Goal: Task Accomplishment & Management: Use online tool/utility

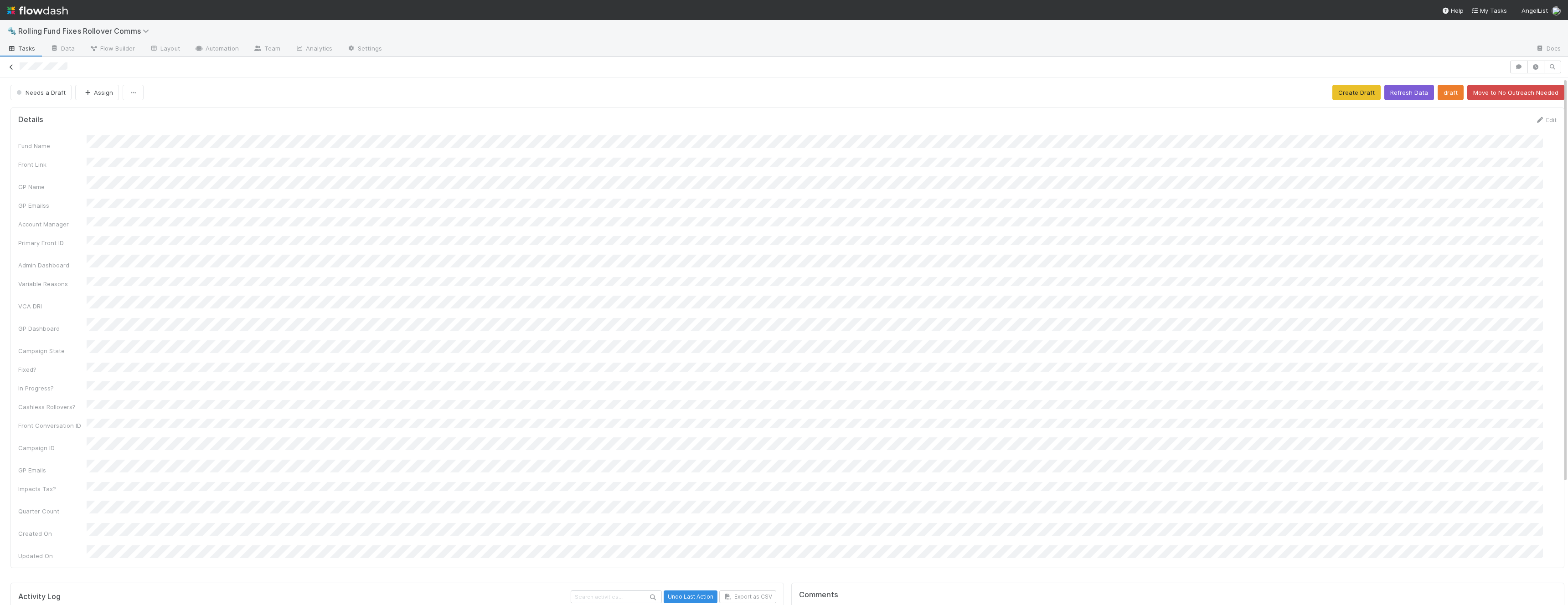
click at [10, 68] on icon at bounding box center [11, 67] width 9 height 6
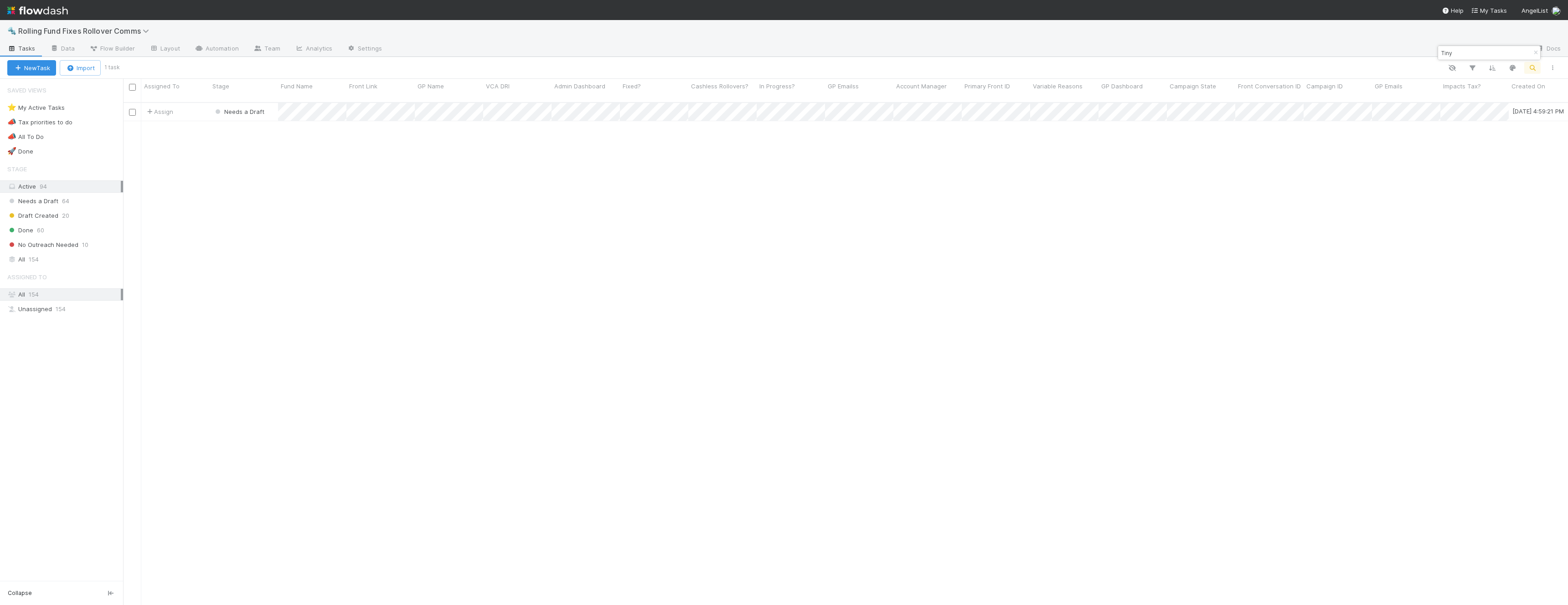
scroll to position [503, 1438]
click at [1470, 51] on input "Tiny" at bounding box center [1485, 52] width 91 height 11
type input "Triangle"
click at [196, 103] on div "Assign" at bounding box center [175, 112] width 68 height 18
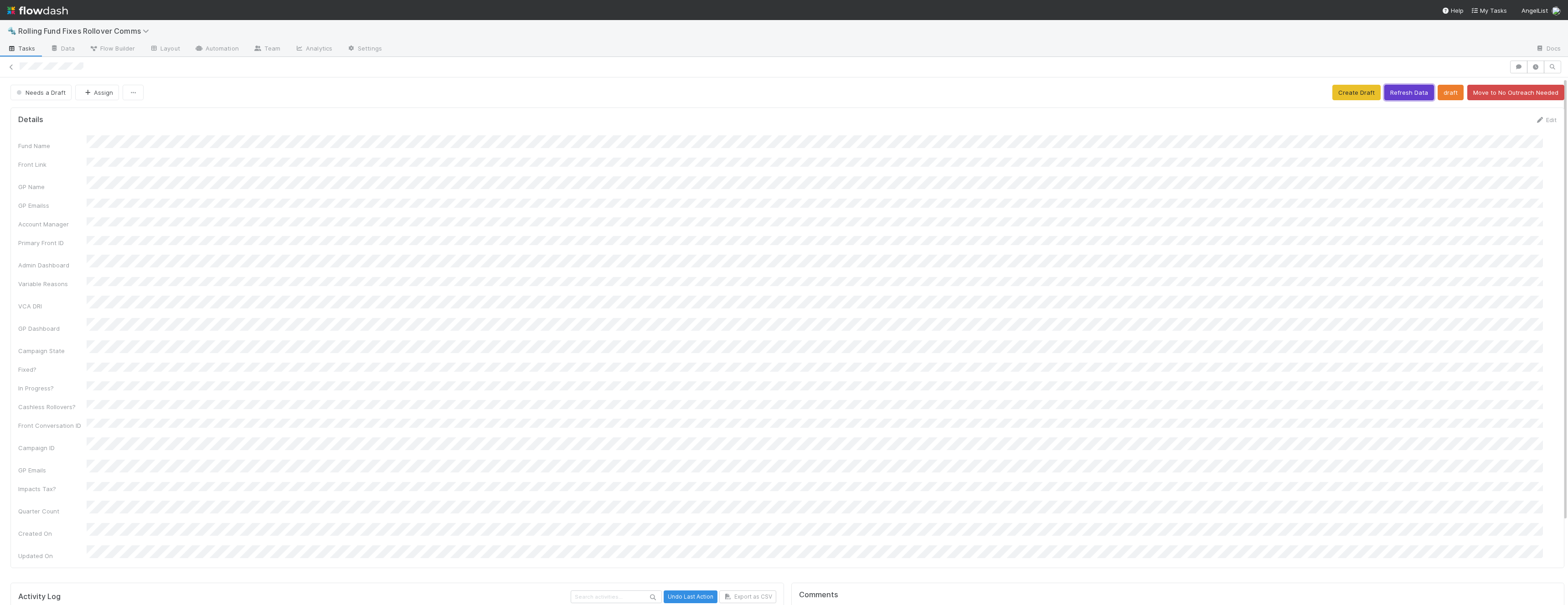
click at [1387, 86] on button "Refresh Data" at bounding box center [1409, 92] width 49 height 16
click at [11, 70] on icon at bounding box center [11, 67] width 9 height 6
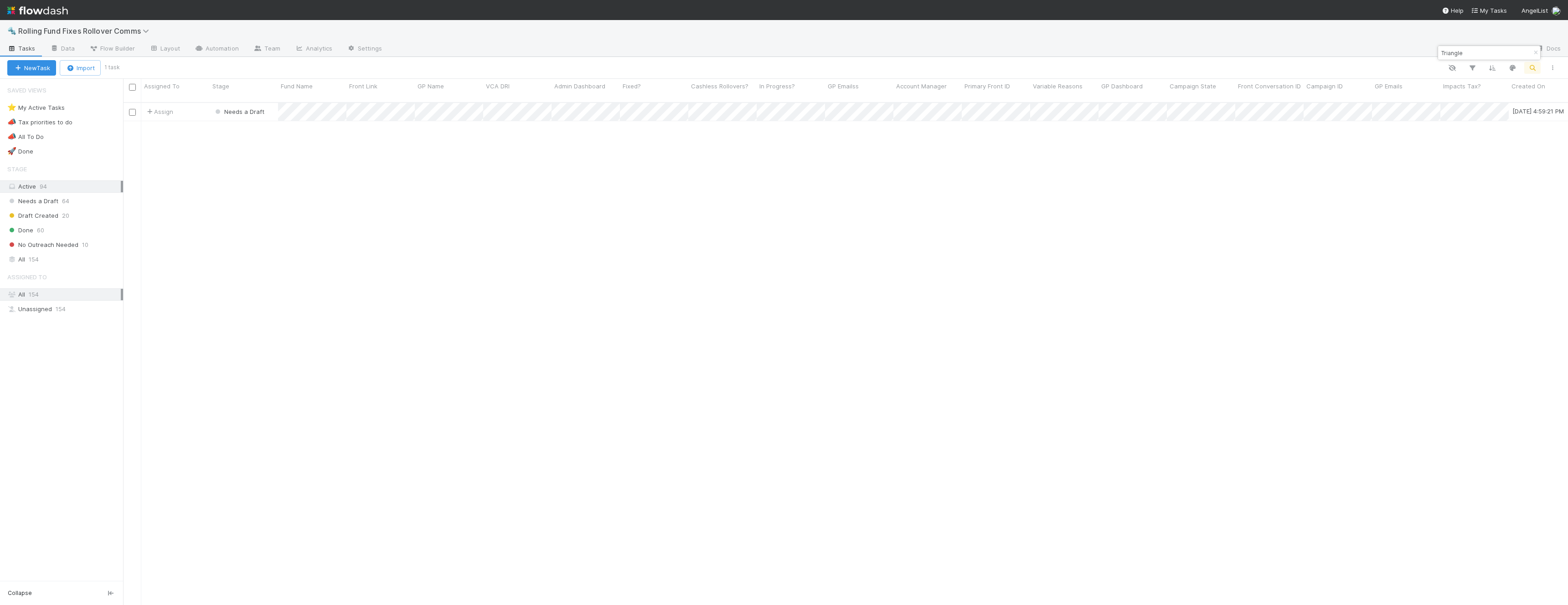
scroll to position [503, 1438]
click at [1458, 50] on input "Triangle" at bounding box center [1485, 52] width 91 height 11
type input "Ligature"
click at [186, 105] on div "Assign" at bounding box center [175, 112] width 68 height 18
